Goal: Transaction & Acquisition: Purchase product/service

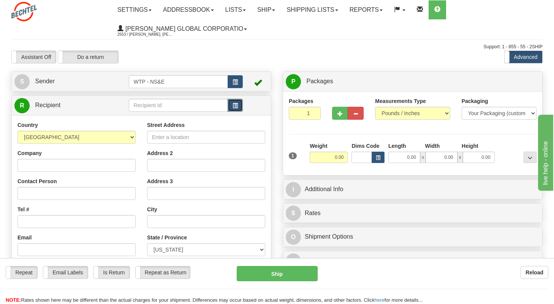
click at [233, 104] on span "button" at bounding box center [234, 105] width 5 height 5
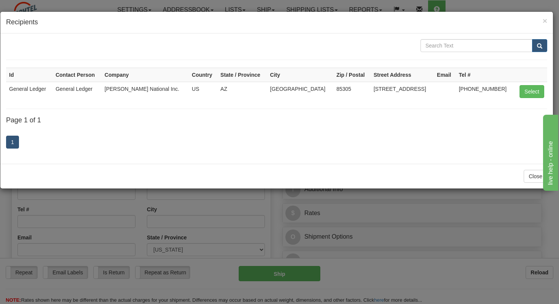
click at [40, 88] on td "General Ledger" at bounding box center [29, 91] width 46 height 19
click at [522, 92] on button "Select" at bounding box center [532, 91] width 25 height 13
type input "General Ledger"
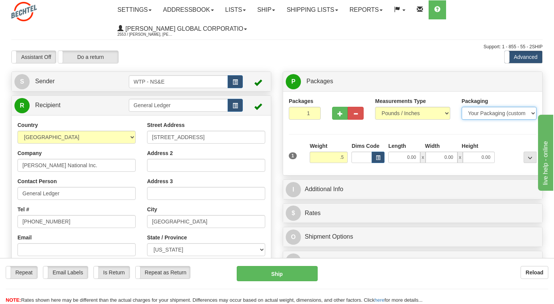
type input "0.50"
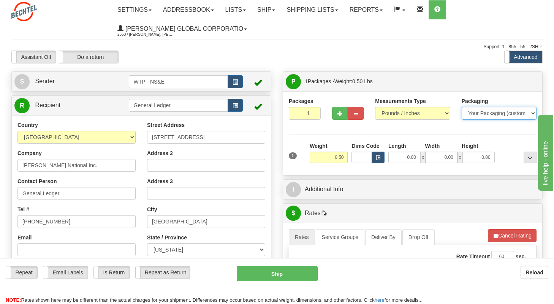
click at [525, 114] on select "Your Packaging (customer supplied) Envelope (carrier supplied) Pack (carrier su…" at bounding box center [498, 113] width 75 height 13
select select "3"
click at [461, 107] on select "Your Packaging (customer supplied) Envelope (carrier supplied) Pack (carrier su…" at bounding box center [498, 113] width 75 height 13
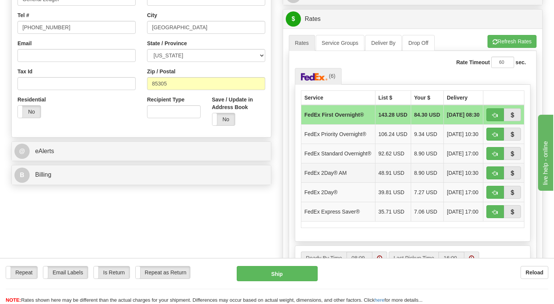
scroll to position [114, 0]
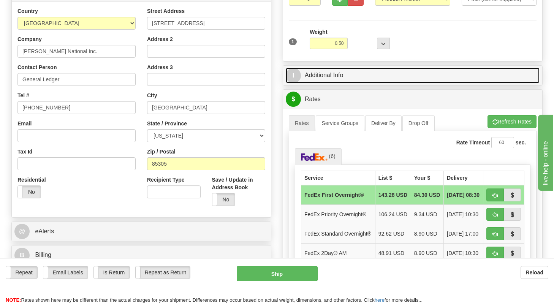
click at [343, 70] on link "I Additional Info" at bounding box center [413, 76] width 254 height 16
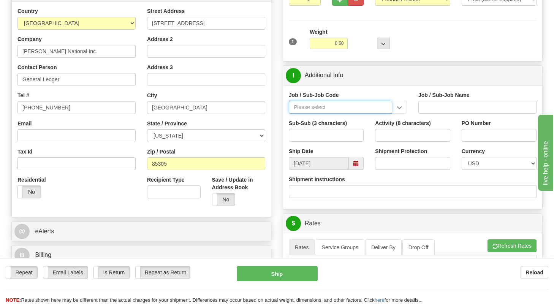
click at [364, 106] on input "Job / Sub-Job Code" at bounding box center [340, 107] width 103 height 13
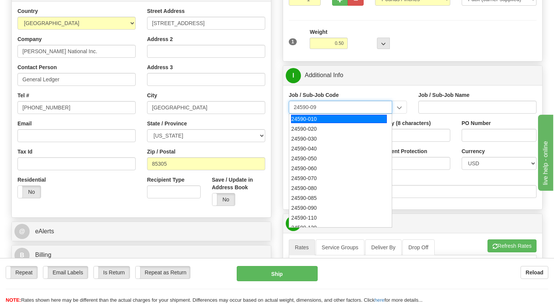
type input "24590-090"
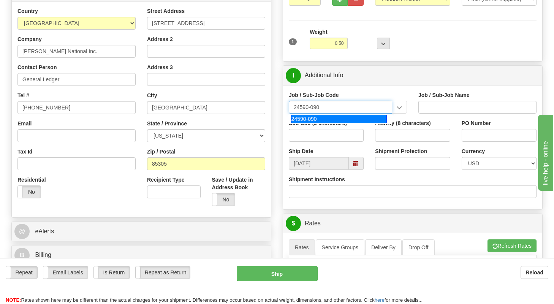
click at [332, 120] on div "24590-090" at bounding box center [339, 119] width 96 height 8
type input "WTP - ALLOCATED COST-SHARED SERVICES"
type input "24590-090"
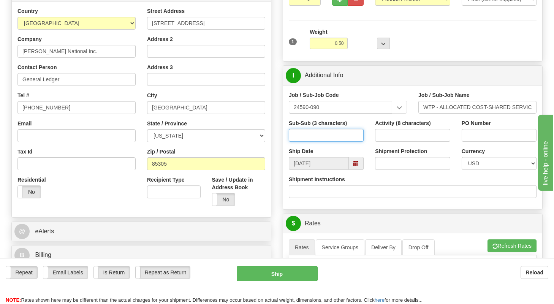
click at [352, 138] on input "Sub-Sub (3 characters)" at bounding box center [326, 135] width 75 height 13
type input "610"
click at [393, 133] on input "Activity (8 characters)" at bounding box center [412, 135] width 75 height 13
type input "9010XXXX"
click at [416, 165] on input "Shipment Protection" at bounding box center [412, 163] width 75 height 13
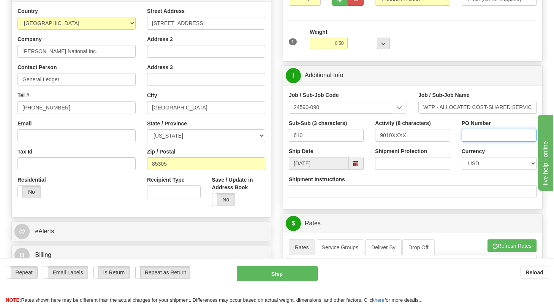
click at [491, 133] on input "PO Number" at bounding box center [498, 135] width 75 height 13
click at [479, 164] on select "CAD USD EUR ZAR [PERSON_NAME] ARN AUD AUS AWG BBD BFR BGN BHD BMD BND BRC BRL C…" at bounding box center [498, 163] width 75 height 13
click at [365, 107] on input "24590-090" at bounding box center [340, 107] width 103 height 13
click at [382, 90] on div "Job / Sub-Job Code 24590-090 24590-090 Job / Sub-Job Name WTP - ALLOCATED COST-…" at bounding box center [412, 147] width 259 height 124
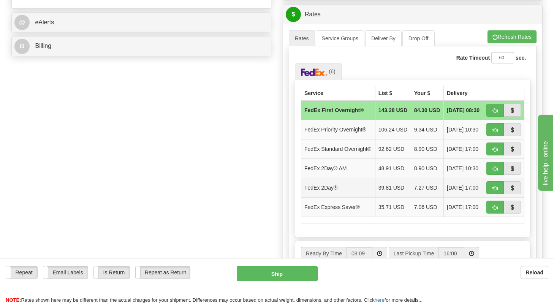
scroll to position [342, 0]
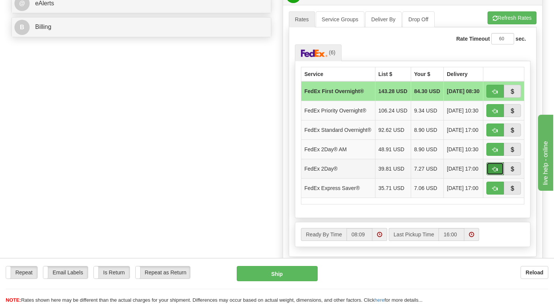
click at [495, 172] on span "button" at bounding box center [494, 169] width 5 height 5
type input "03"
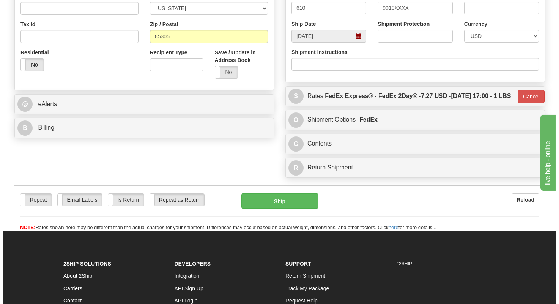
scroll to position [226, 0]
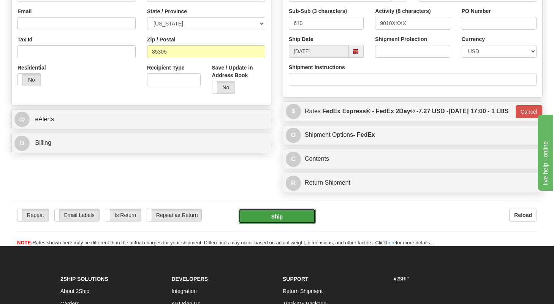
click at [273, 224] on button "Ship" at bounding box center [277, 216] width 77 height 15
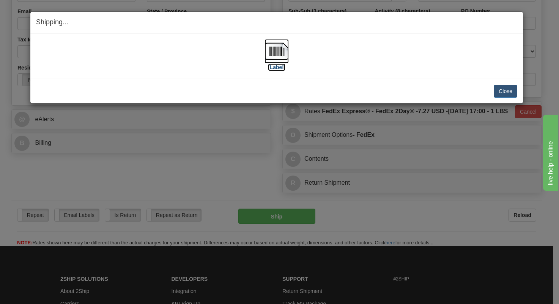
click at [277, 68] on label "[Label]" at bounding box center [276, 67] width 17 height 8
drag, startPoint x: 377, startPoint y: 17, endPoint x: -431, endPoint y: -17, distance: 808.2
click at [500, 86] on button "Close" at bounding box center [506, 91] width 24 height 13
